Goal: Task Accomplishment & Management: Complete application form

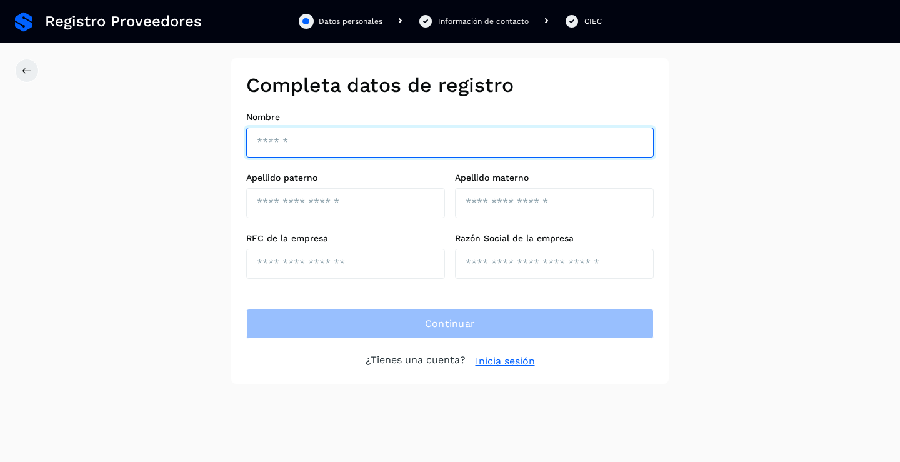
click at [272, 152] on input "text" at bounding box center [449, 142] width 407 height 30
type input "*******"
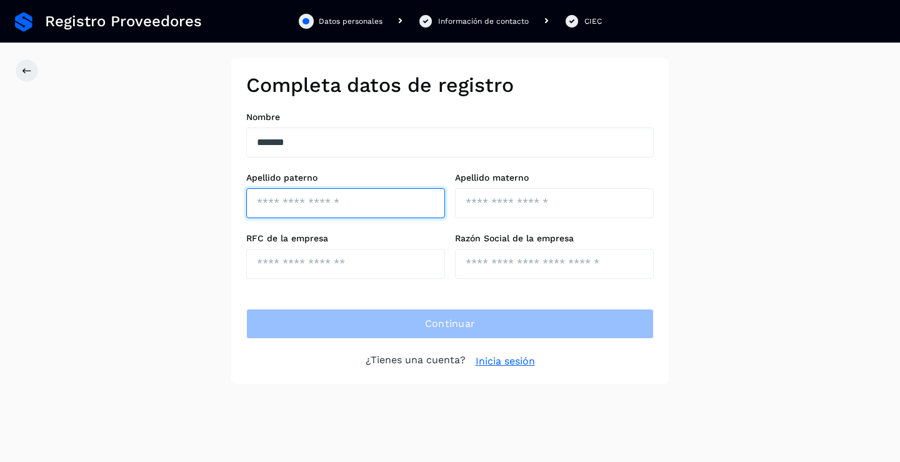
click at [284, 209] on input "text" at bounding box center [345, 203] width 199 height 30
type input "********"
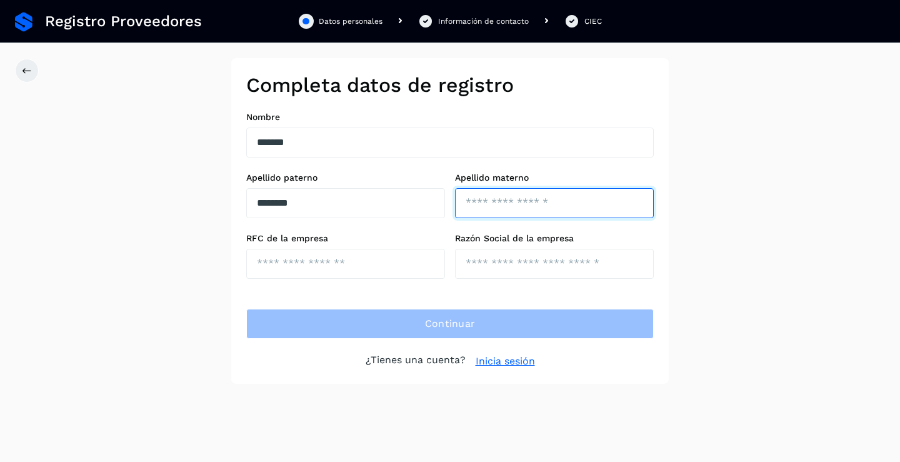
click at [490, 197] on input "text" at bounding box center [554, 203] width 199 height 30
type input "*********"
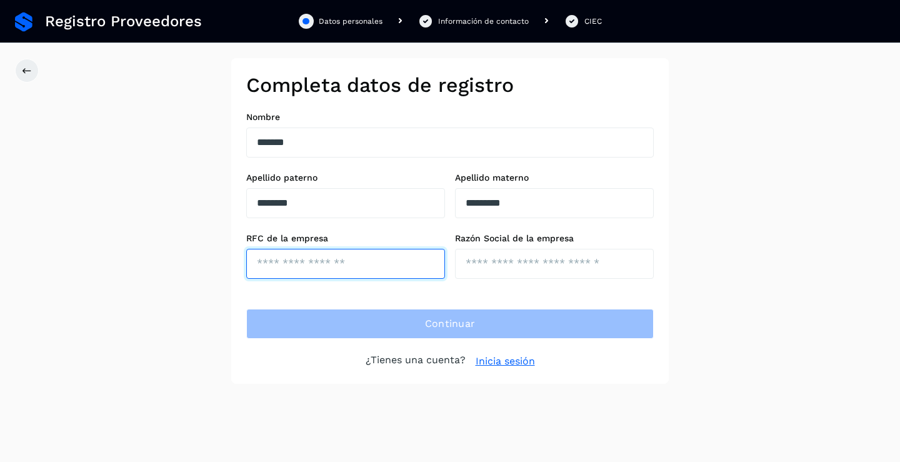
click at [287, 266] on input "text" at bounding box center [345, 264] width 199 height 30
type input "**********"
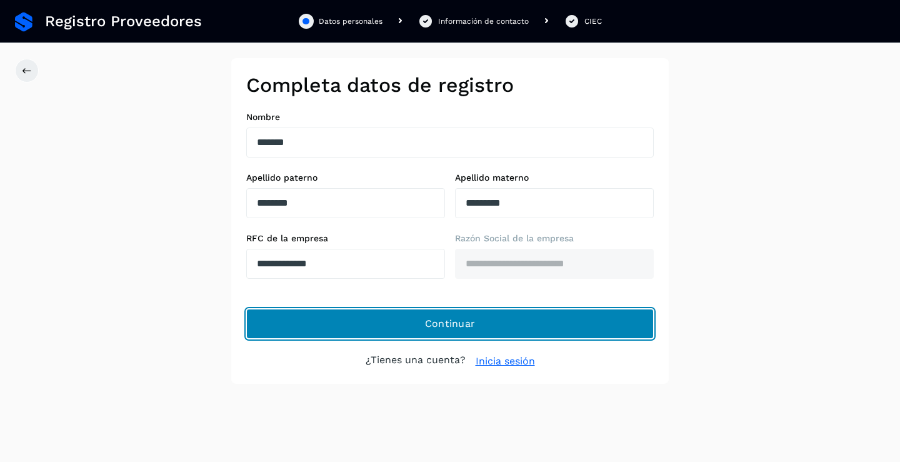
click at [458, 319] on span "Continuar" at bounding box center [450, 324] width 51 height 14
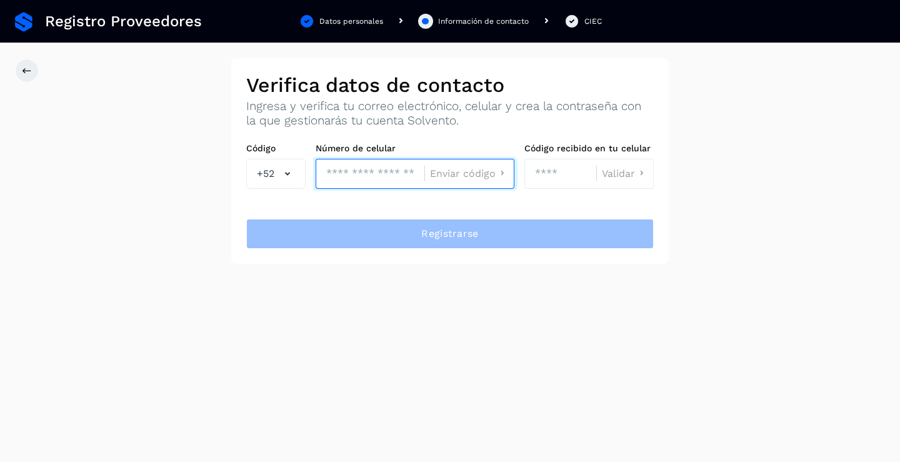
click at [330, 174] on input "tel" at bounding box center [370, 174] width 109 height 30
type input "**********"
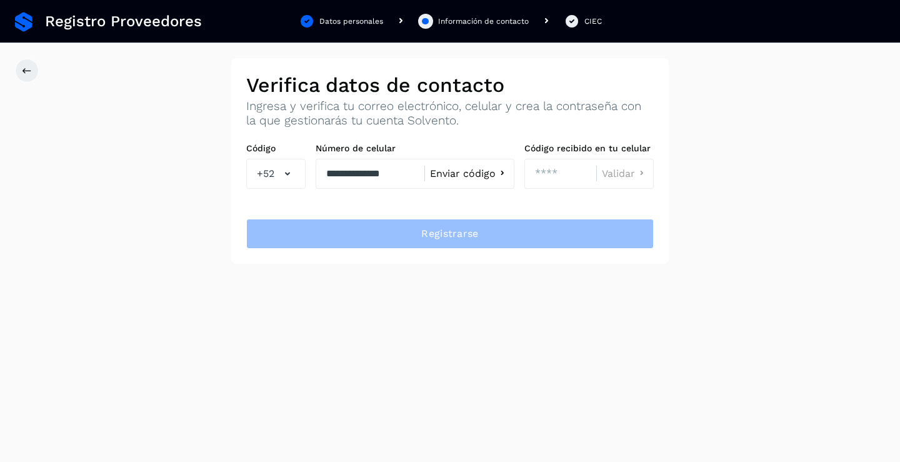
click at [475, 172] on span "Enviar código" at bounding box center [463, 174] width 66 height 10
click at [550, 174] on input "number" at bounding box center [560, 174] width 72 height 30
type input "****"
click at [632, 175] on span "Validar" at bounding box center [618, 174] width 33 height 10
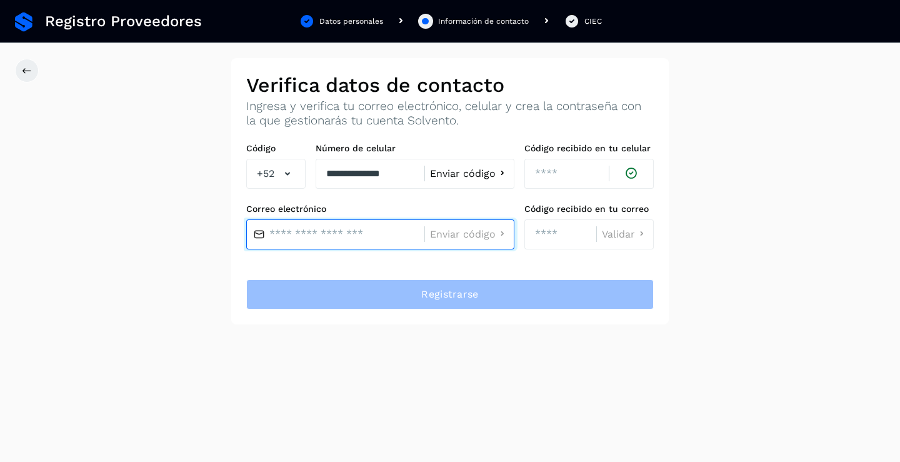
click at [282, 235] on input "text" at bounding box center [335, 234] width 178 height 30
type input "*"
type input "**********"
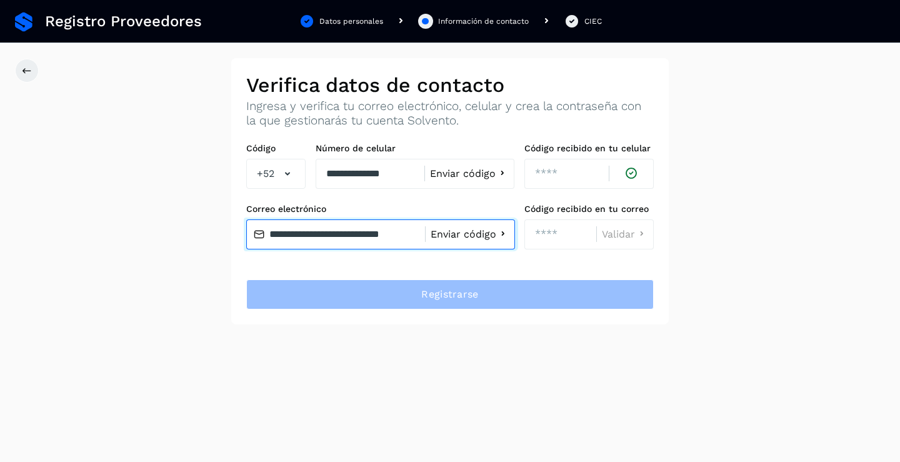
scroll to position [0, 0]
click at [413, 241] on input "**********" at bounding box center [335, 234] width 179 height 30
click at [457, 234] on span "Enviar código" at bounding box center [463, 234] width 66 height 10
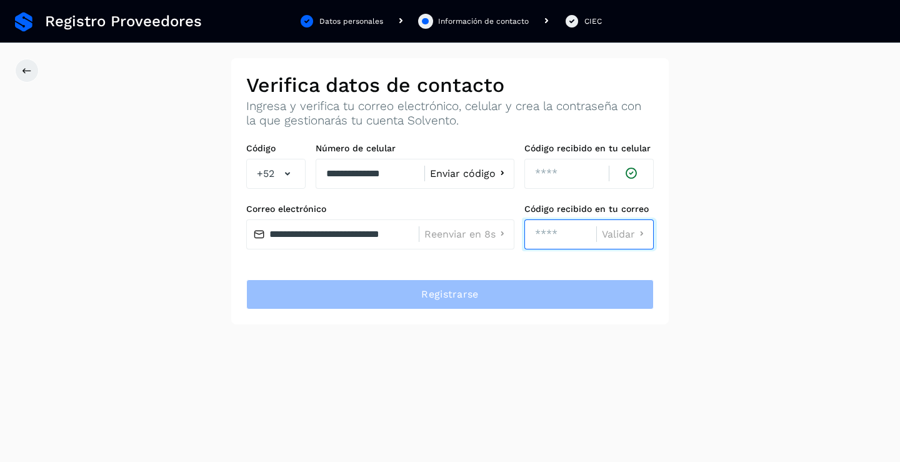
click at [545, 236] on input "number" at bounding box center [560, 234] width 72 height 30
type input "****"
click at [604, 233] on span "Validar" at bounding box center [618, 234] width 33 height 10
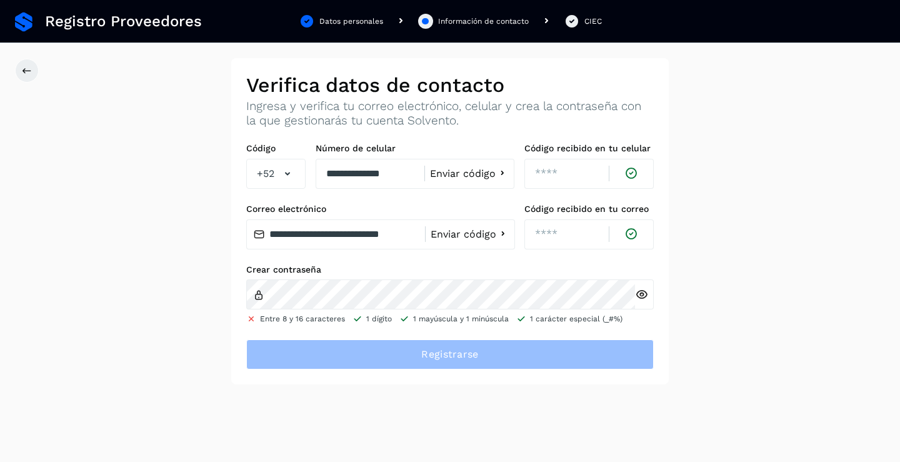
click at [640, 295] on icon at bounding box center [641, 294] width 13 height 13
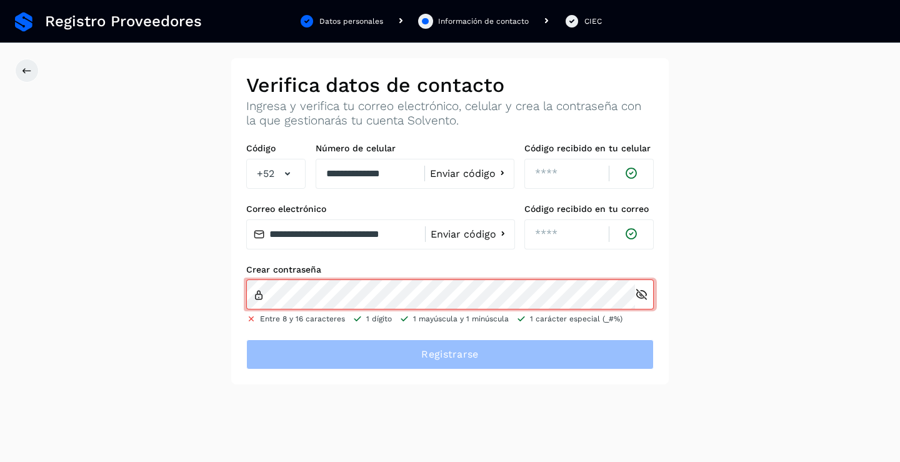
click at [646, 295] on icon at bounding box center [641, 294] width 13 height 13
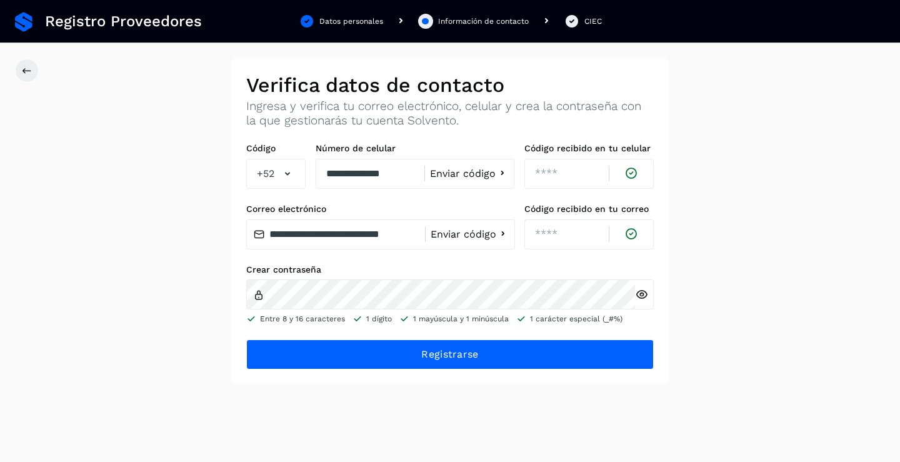
click at [640, 296] on icon at bounding box center [641, 294] width 13 height 13
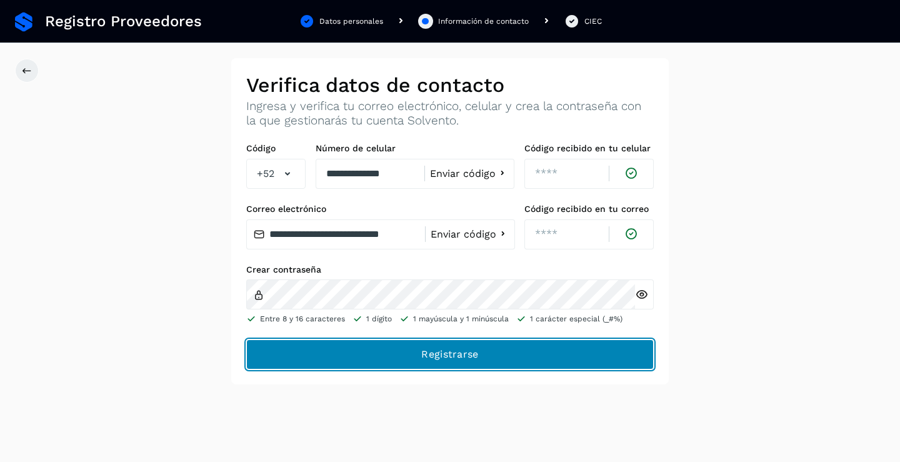
click at [464, 351] on span "Registrarse" at bounding box center [449, 354] width 57 height 14
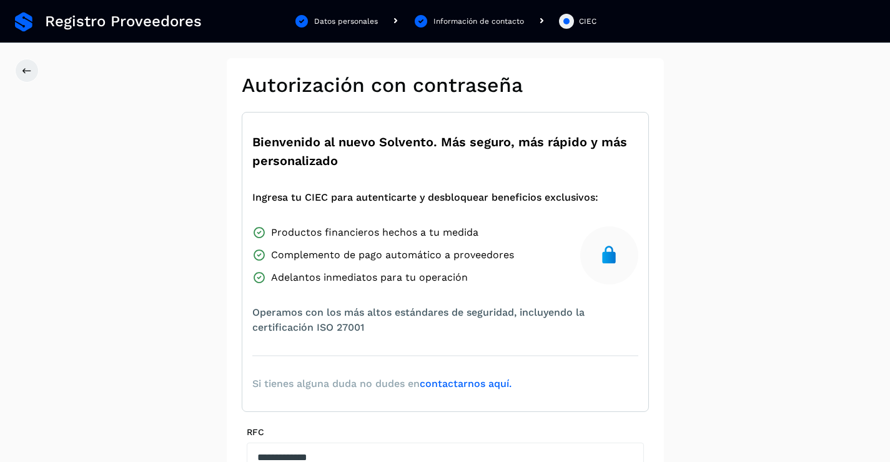
click at [474, 351] on div "Bienvenido al nuevo Solvento. Más seguro, más rápido y más personalizado Ingres…" at bounding box center [445, 262] width 407 height 300
click at [391, 338] on div "Bienvenido al nuevo Solvento. Más seguro, más rápido y más personalizado Ingres…" at bounding box center [445, 262] width 407 height 300
click at [606, 261] on img at bounding box center [609, 255] width 20 height 20
click at [342, 234] on span "Productos financieros hechos a tu medida" at bounding box center [374, 232] width 207 height 15
click at [337, 258] on span "Complemento de pago automático a proveedores" at bounding box center [392, 254] width 243 height 15
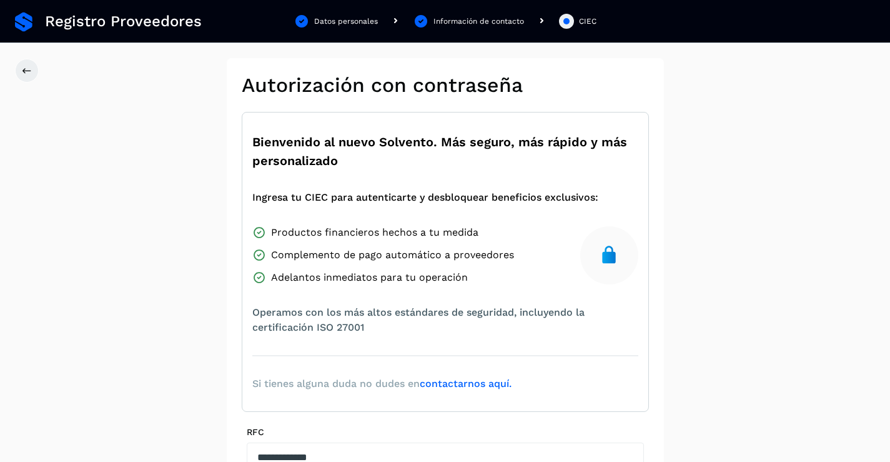
click at [339, 275] on span "Adelantos inmediatos para tu operación" at bounding box center [369, 277] width 197 height 15
click at [484, 384] on link "contactarnos aquí." at bounding box center [466, 383] width 92 height 12
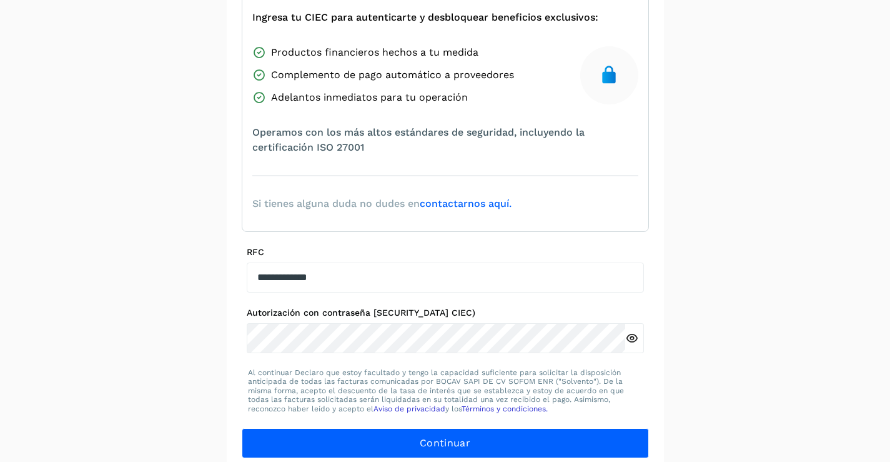
scroll to position [191, 0]
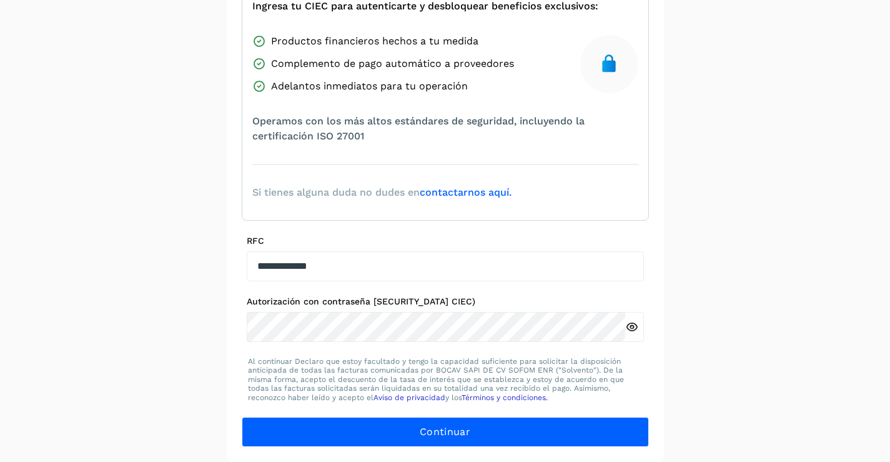
click at [630, 328] on icon at bounding box center [631, 327] width 13 height 13
click at [630, 324] on icon at bounding box center [631, 327] width 13 height 13
click at [631, 324] on icon at bounding box center [631, 327] width 13 height 13
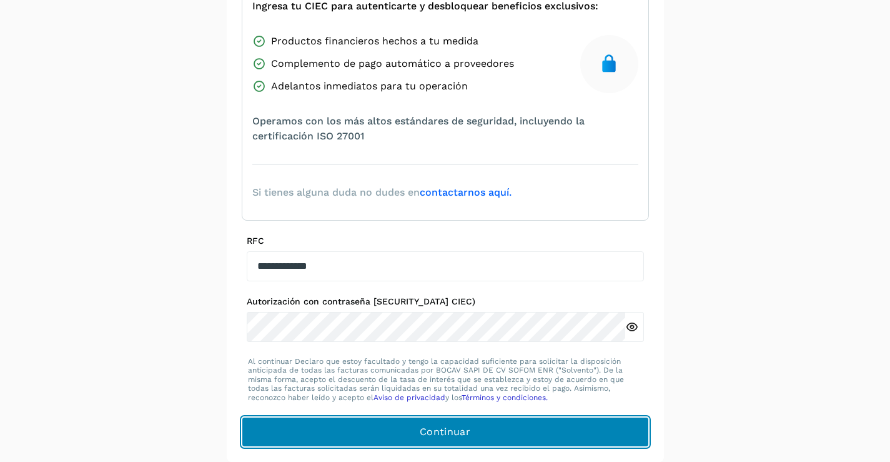
click at [435, 429] on span "Continuar" at bounding box center [445, 432] width 51 height 14
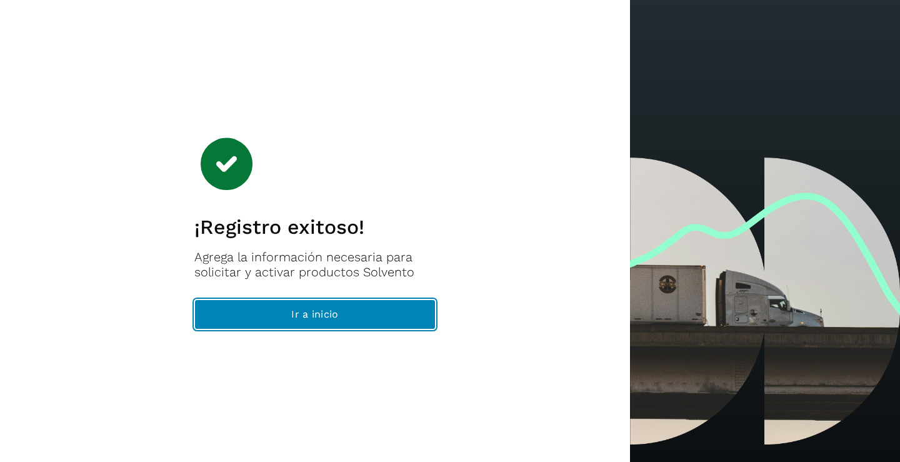
click at [317, 319] on span "Ir a inicio" at bounding box center [314, 314] width 47 height 14
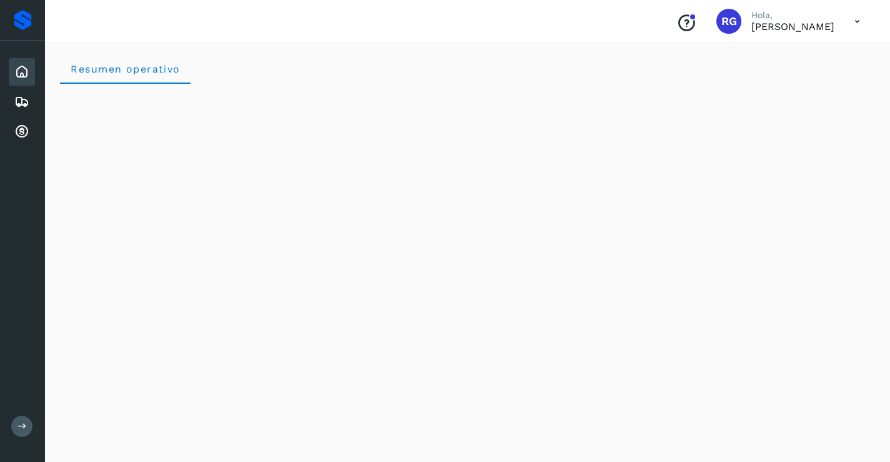
click at [858, 23] on icon at bounding box center [858, 22] width 26 height 26
click at [858, 23] on div at bounding box center [445, 231] width 890 height 462
click at [327, 76] on div "Resumen operativo" at bounding box center [467, 69] width 815 height 30
click at [22, 102] on icon at bounding box center [21, 101] width 15 height 15
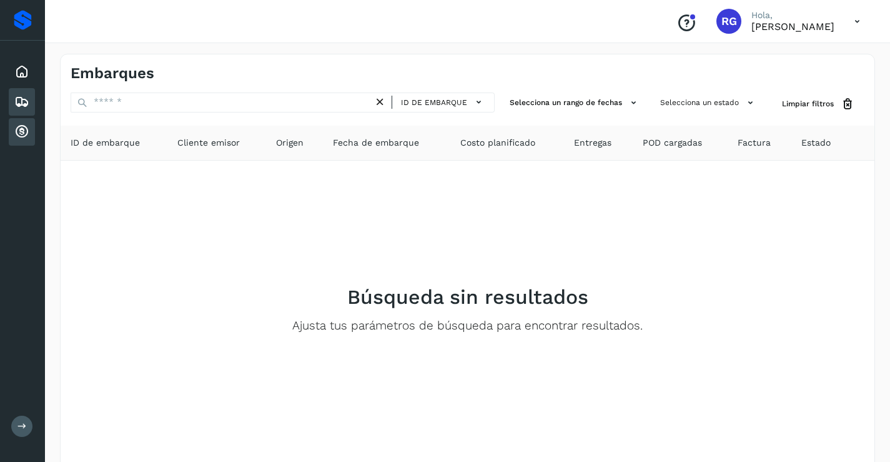
click at [21, 129] on icon at bounding box center [21, 131] width 15 height 15
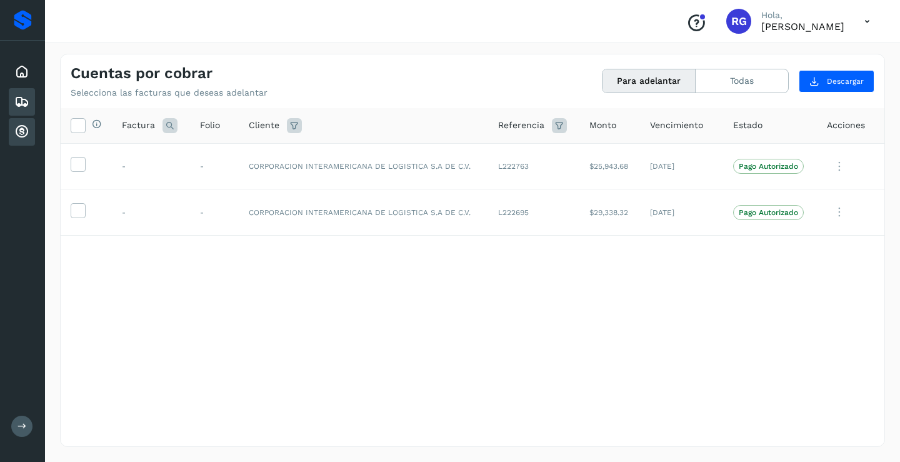
click at [20, 100] on icon at bounding box center [21, 101] width 15 height 15
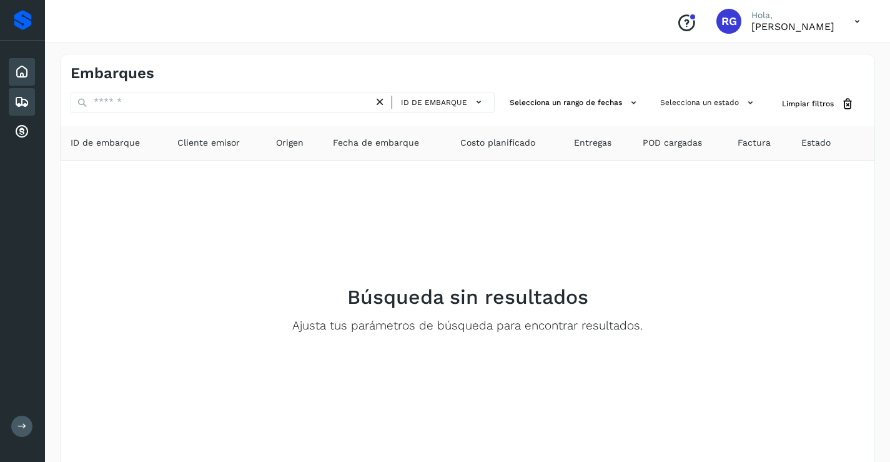
click at [18, 70] on icon at bounding box center [21, 71] width 15 height 15
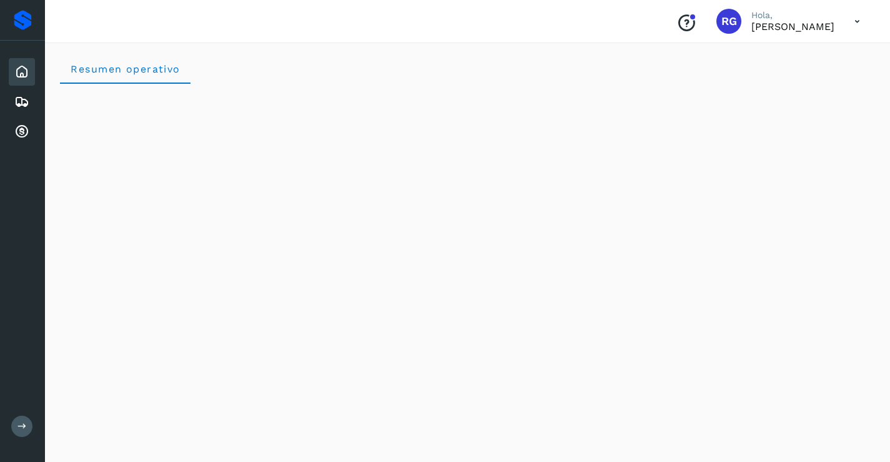
click at [855, 22] on icon at bounding box center [858, 22] width 26 height 26
click at [780, 59] on div "Cerrar sesión" at bounding box center [795, 56] width 149 height 24
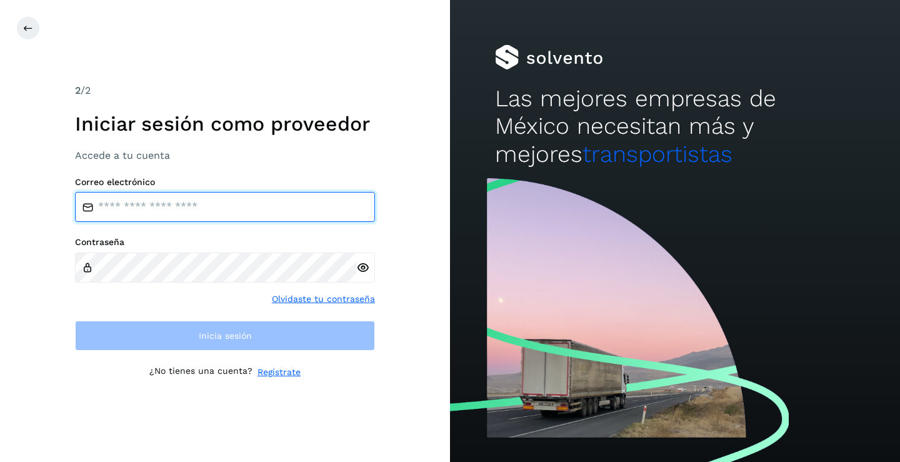
click at [112, 209] on input "email" at bounding box center [225, 207] width 300 height 30
type input "**********"
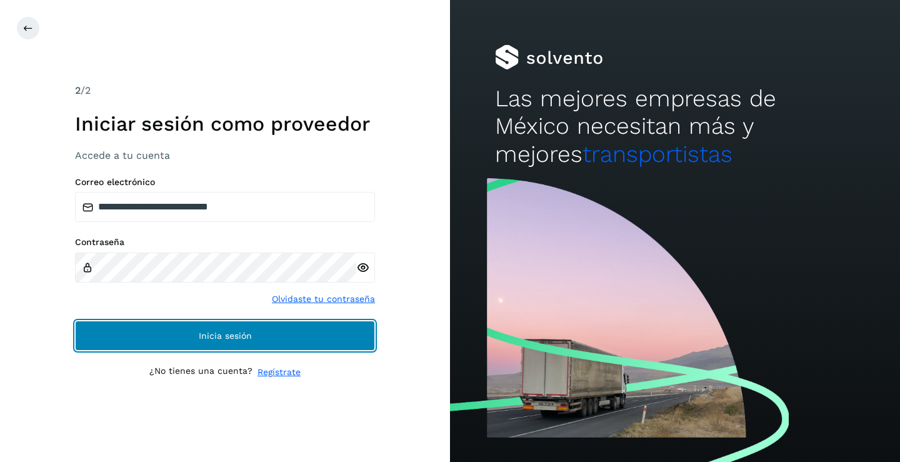
click at [215, 334] on span "Inicia sesión" at bounding box center [225, 335] width 53 height 9
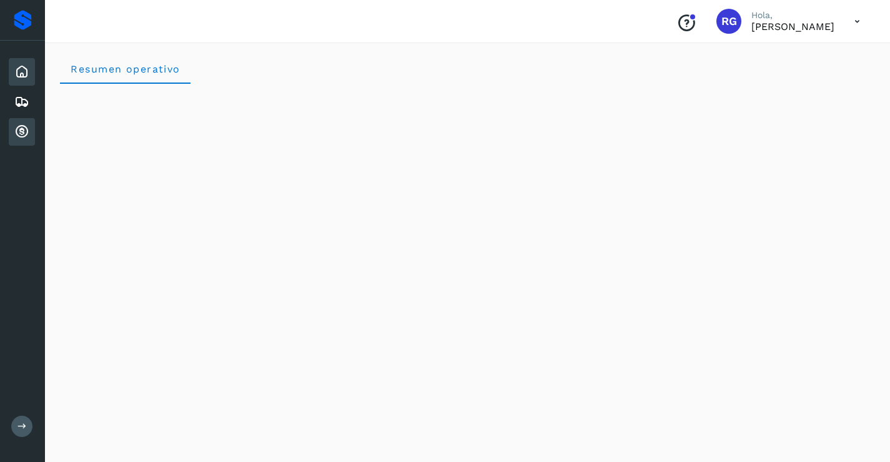
click at [19, 132] on icon at bounding box center [21, 131] width 15 height 15
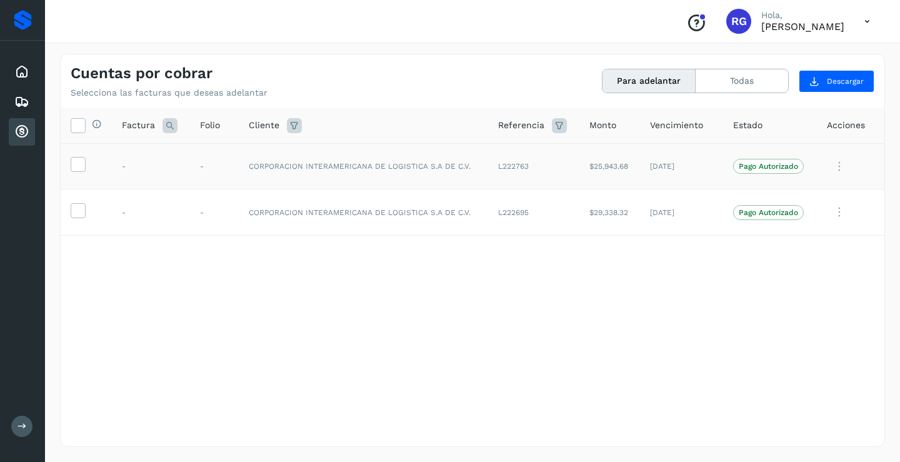
click at [839, 167] on icon at bounding box center [839, 167] width 25 height 26
click at [782, 197] on button "Ver Detalle" at bounding box center [799, 196] width 149 height 24
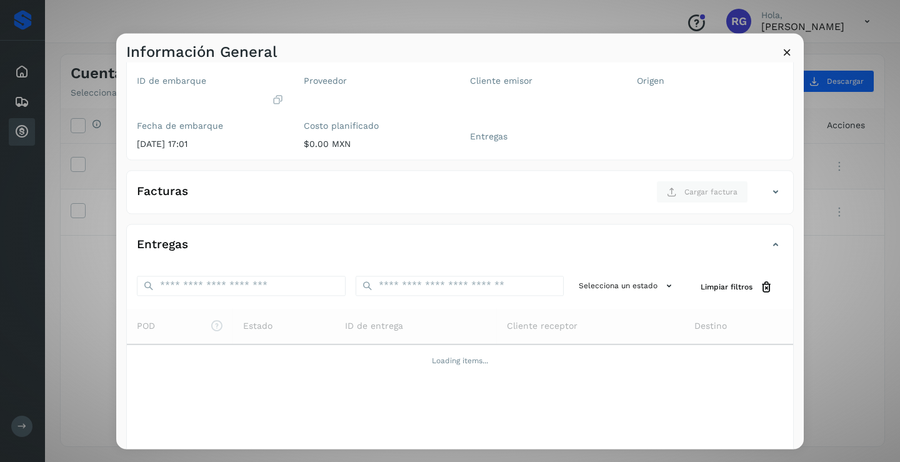
scroll to position [133, 0]
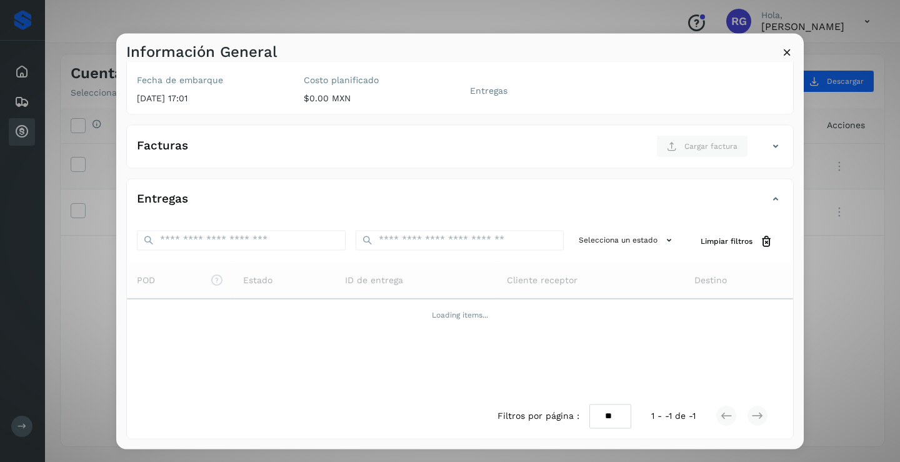
drag, startPoint x: 801, startPoint y: 237, endPoint x: 807, endPoint y: 372, distance: 134.5
click at [807, 372] on div "Información General ✨ Muy pronto podrás gestionar todos tus accesorios desde es…" at bounding box center [450, 231] width 900 height 462
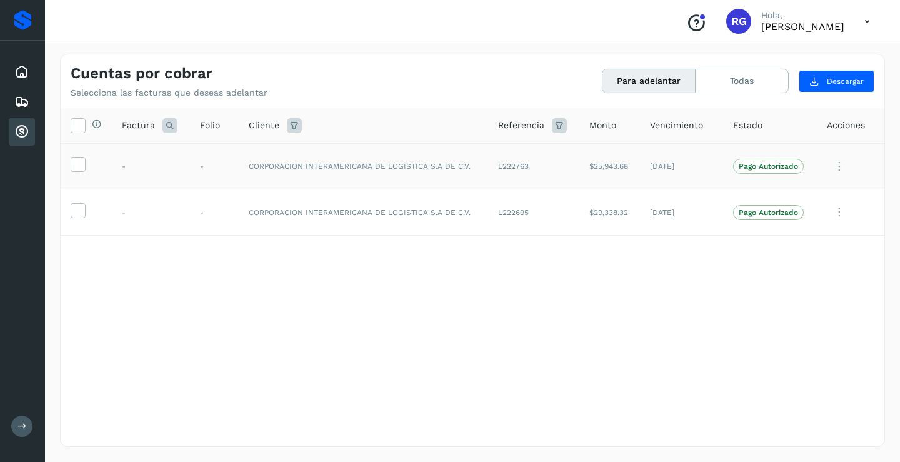
click at [837, 166] on icon at bounding box center [839, 167] width 25 height 26
click at [799, 193] on button "Ver Detalle" at bounding box center [799, 196] width 149 height 24
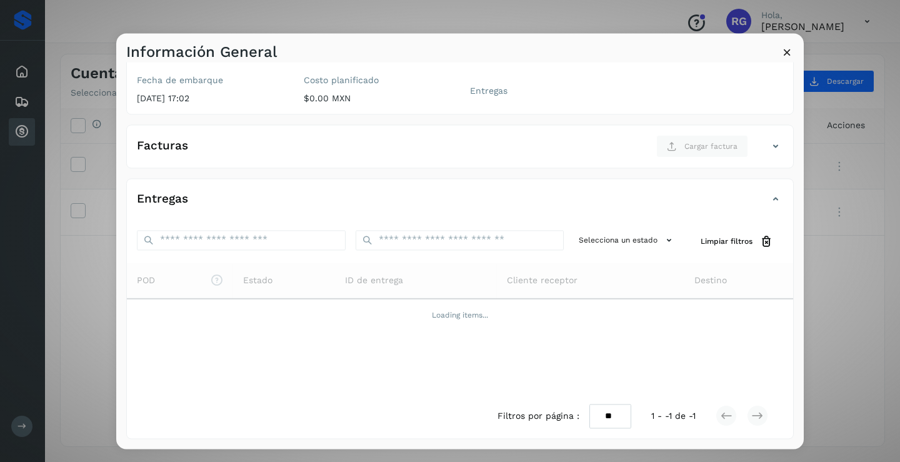
click at [789, 55] on icon at bounding box center [786, 52] width 13 height 13
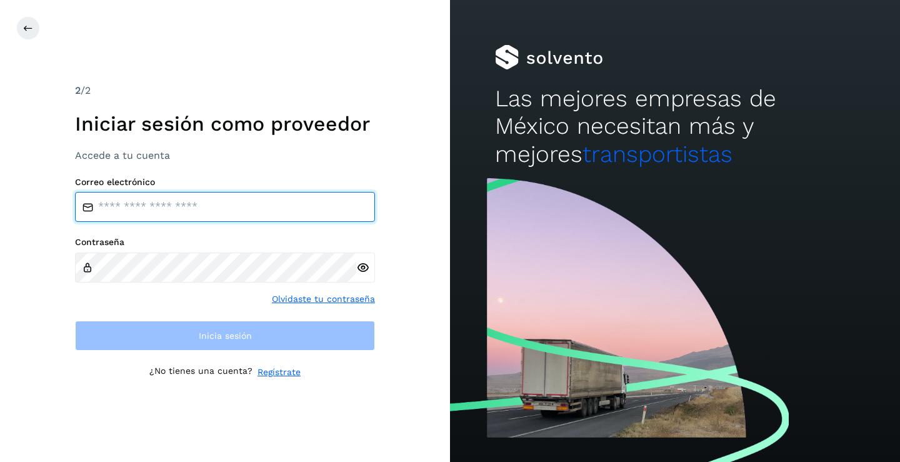
click at [109, 209] on input "email" at bounding box center [225, 207] width 300 height 30
type input "**********"
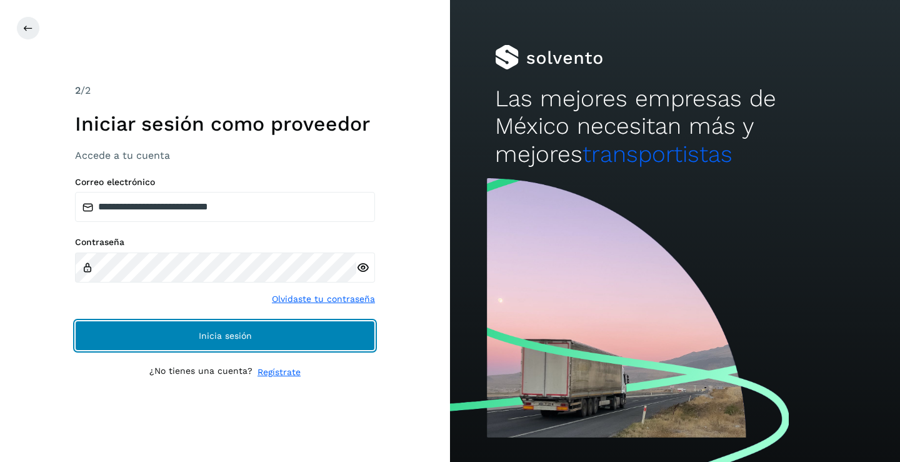
click at [264, 334] on button "Inicia sesión" at bounding box center [225, 336] width 300 height 30
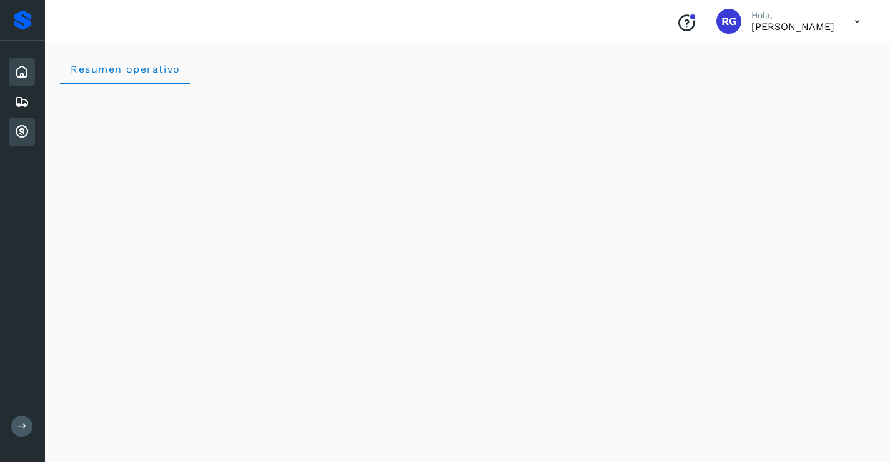
click at [16, 134] on icon at bounding box center [21, 131] width 15 height 15
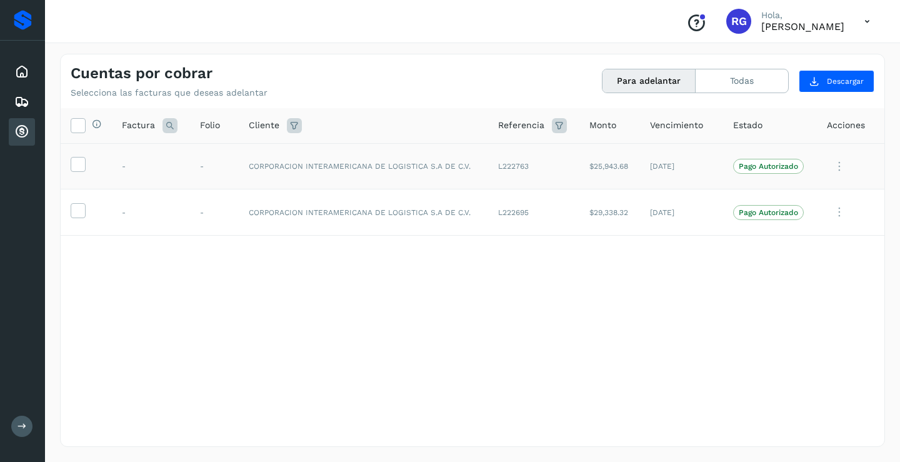
click at [839, 170] on icon at bounding box center [839, 167] width 25 height 26
click at [839, 170] on div at bounding box center [450, 231] width 900 height 462
click at [836, 213] on icon at bounding box center [839, 212] width 25 height 26
click at [759, 246] on button "Ver Detalle" at bounding box center [799, 243] width 149 height 24
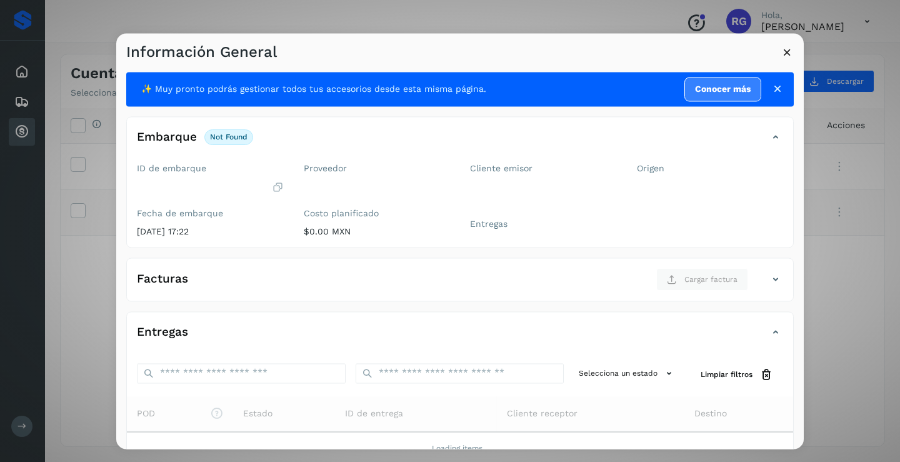
click at [737, 91] on link "Conocer más" at bounding box center [722, 89] width 77 height 24
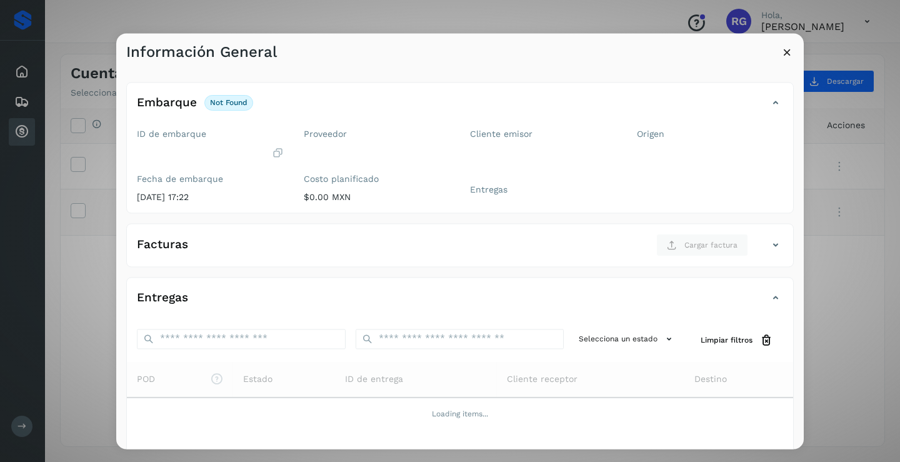
click at [786, 53] on icon at bounding box center [786, 52] width 13 height 13
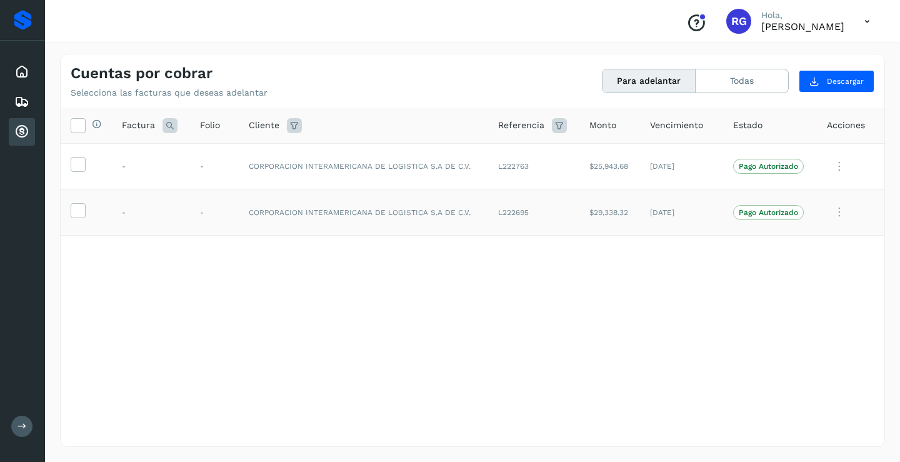
click at [865, 19] on icon at bounding box center [867, 22] width 26 height 26
click at [822, 59] on div "Cerrar sesión" at bounding box center [804, 56] width 149 height 24
